Goal: Information Seeking & Learning: Learn about a topic

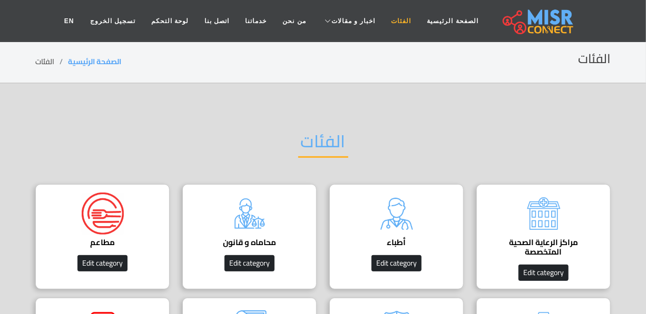
click at [391, 18] on link "الفئات" at bounding box center [401, 21] width 36 height 20
click at [386, 14] on link "الفئات" at bounding box center [401, 21] width 36 height 20
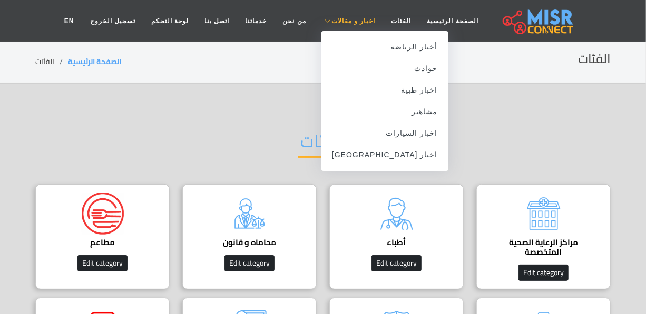
click at [358, 21] on span "اخبار و مقالات" at bounding box center [353, 20] width 44 height 9
click at [407, 67] on link "حوادث" at bounding box center [384, 69] width 127 height 22
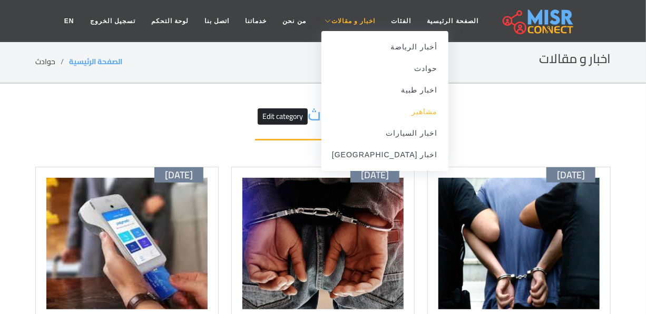
click at [399, 115] on link "مشاهير" at bounding box center [384, 112] width 127 height 22
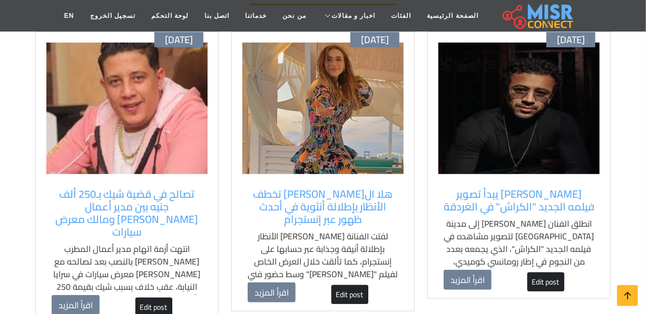
scroll to position [47, 0]
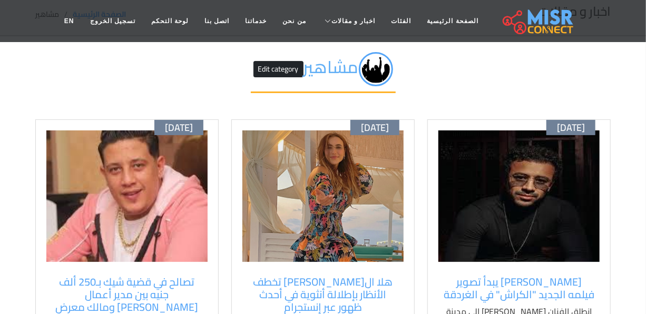
click at [322, 231] on img at bounding box center [322, 197] width 161 height 132
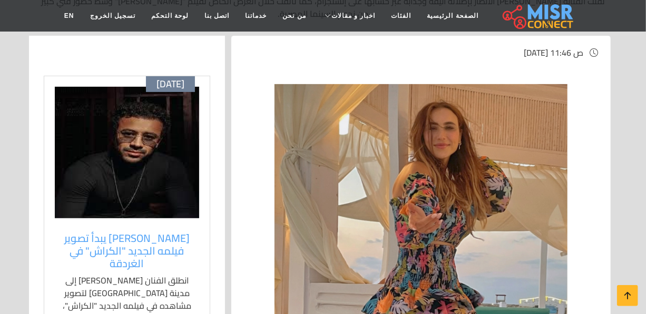
scroll to position [239, 0]
